Goal: Task Accomplishment & Management: Manage account settings

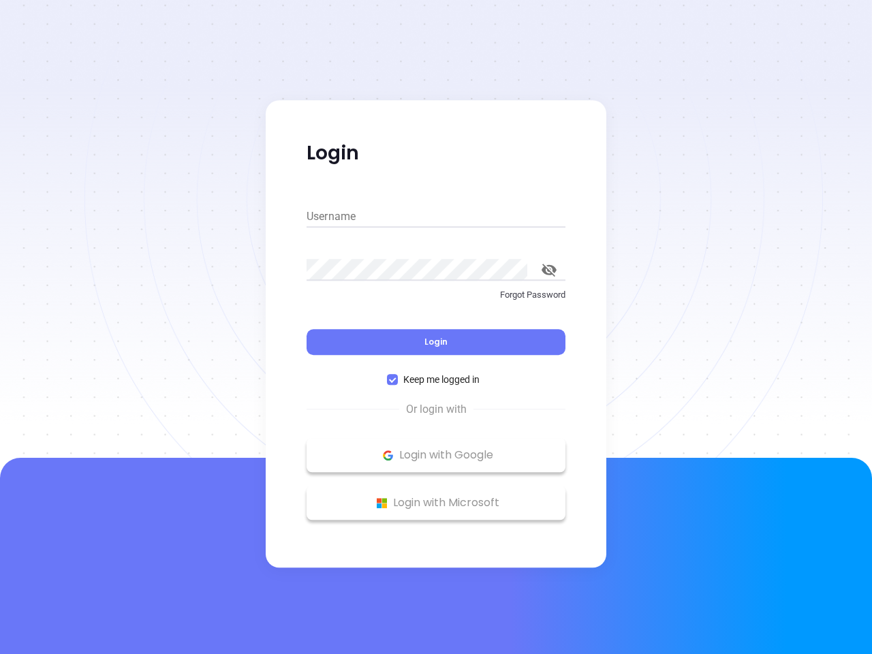
click at [436, 327] on div "Login" at bounding box center [436, 334] width 259 height 42
click at [436, 217] on input "Username" at bounding box center [436, 217] width 259 height 22
click at [549, 270] on icon "toggle password visibility" at bounding box center [549, 270] width 15 height 13
click at [436, 342] on span "Login" at bounding box center [436, 342] width 23 height 12
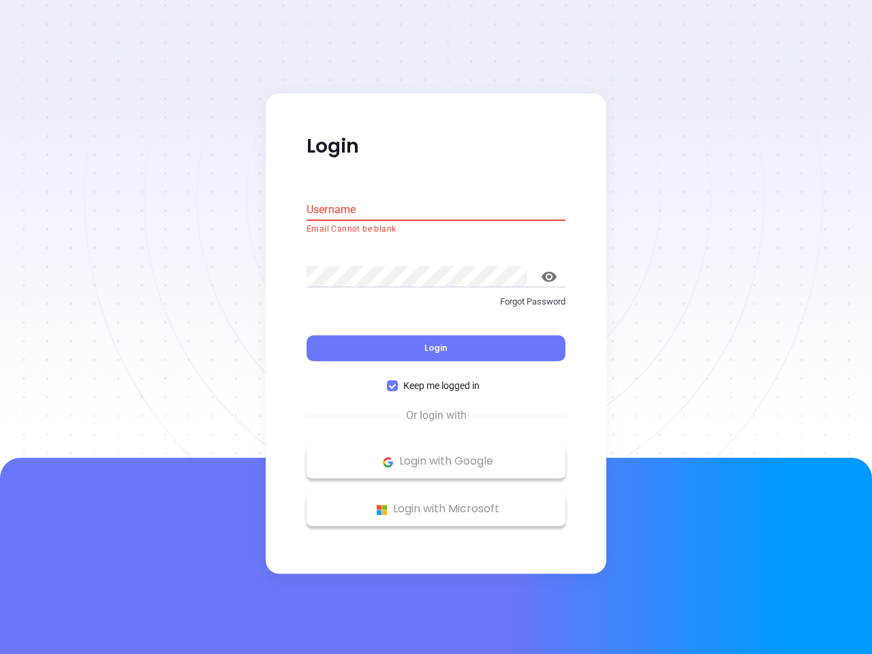
click at [436, 380] on span "Keep me logged in" at bounding box center [441, 386] width 87 height 15
click at [398, 381] on input "Keep me logged in" at bounding box center [392, 386] width 11 height 11
checkbox input "false"
click at [436, 455] on p "Login with Google" at bounding box center [435, 462] width 245 height 20
click at [436, 503] on p "Login with Microsoft" at bounding box center [435, 509] width 245 height 20
